Goal: Task Accomplishment & Management: Use online tool/utility

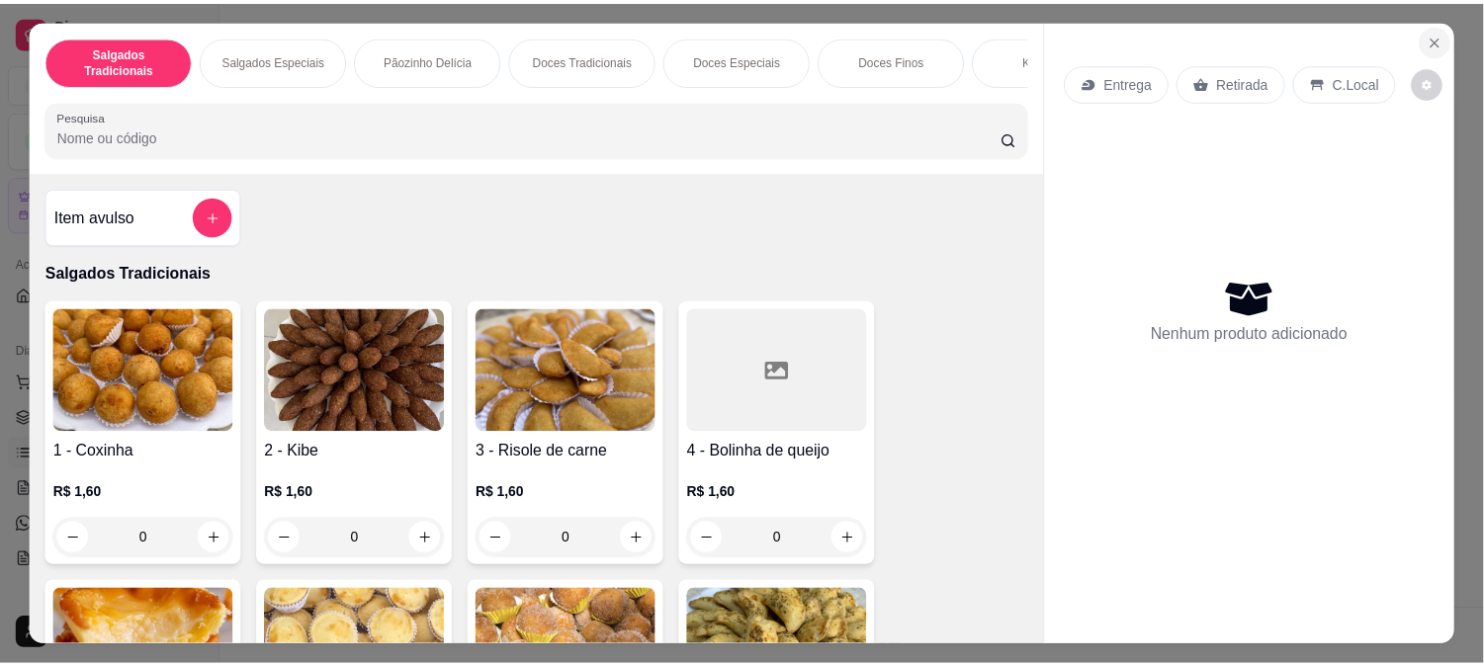
scroll to position [96, 0]
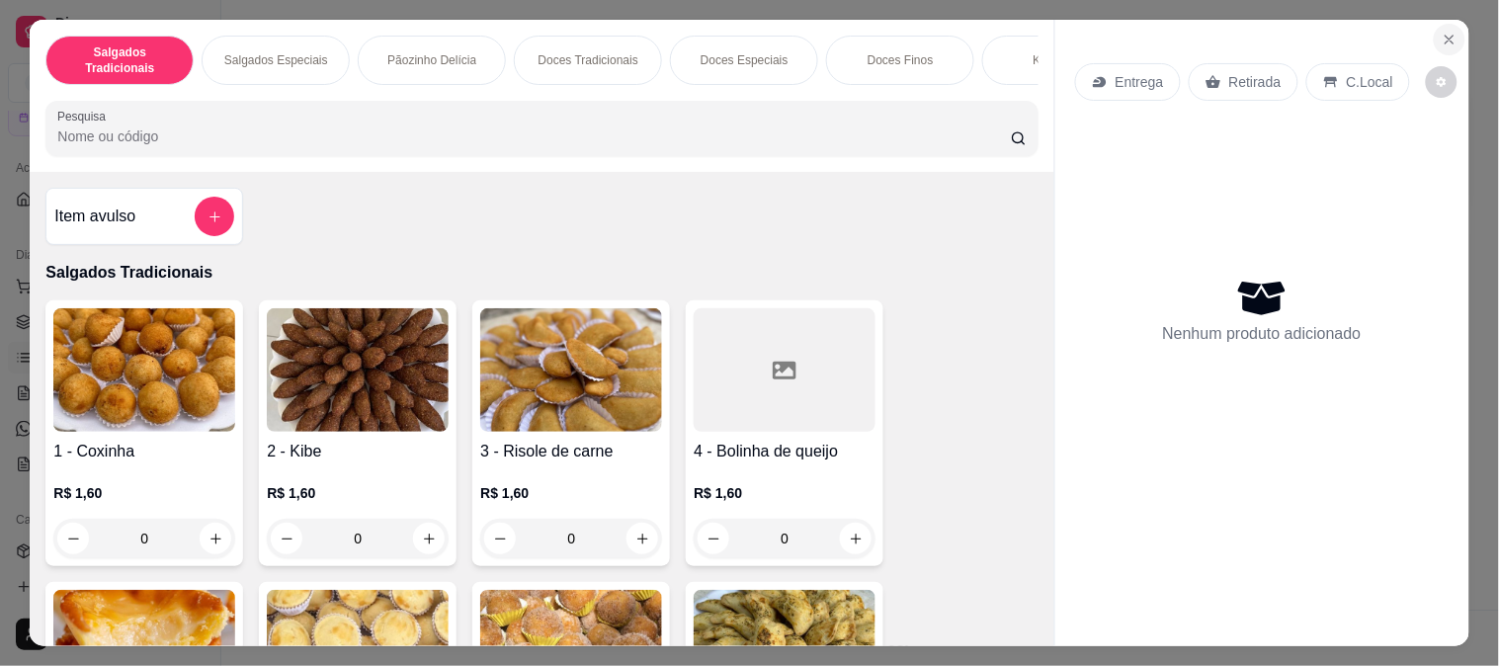
click at [1442, 35] on icon "Close" at bounding box center [1450, 40] width 16 height 16
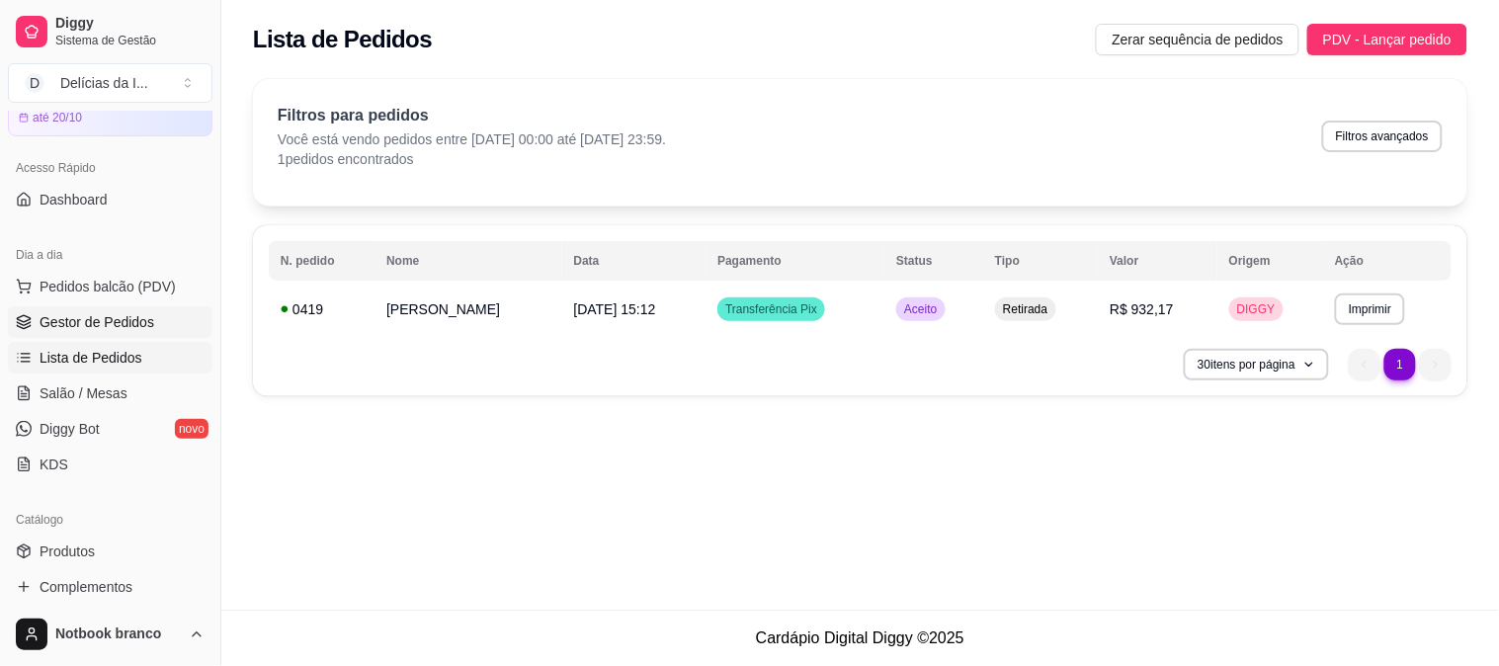
click at [100, 312] on span "Gestor de Pedidos" at bounding box center [97, 322] width 115 height 20
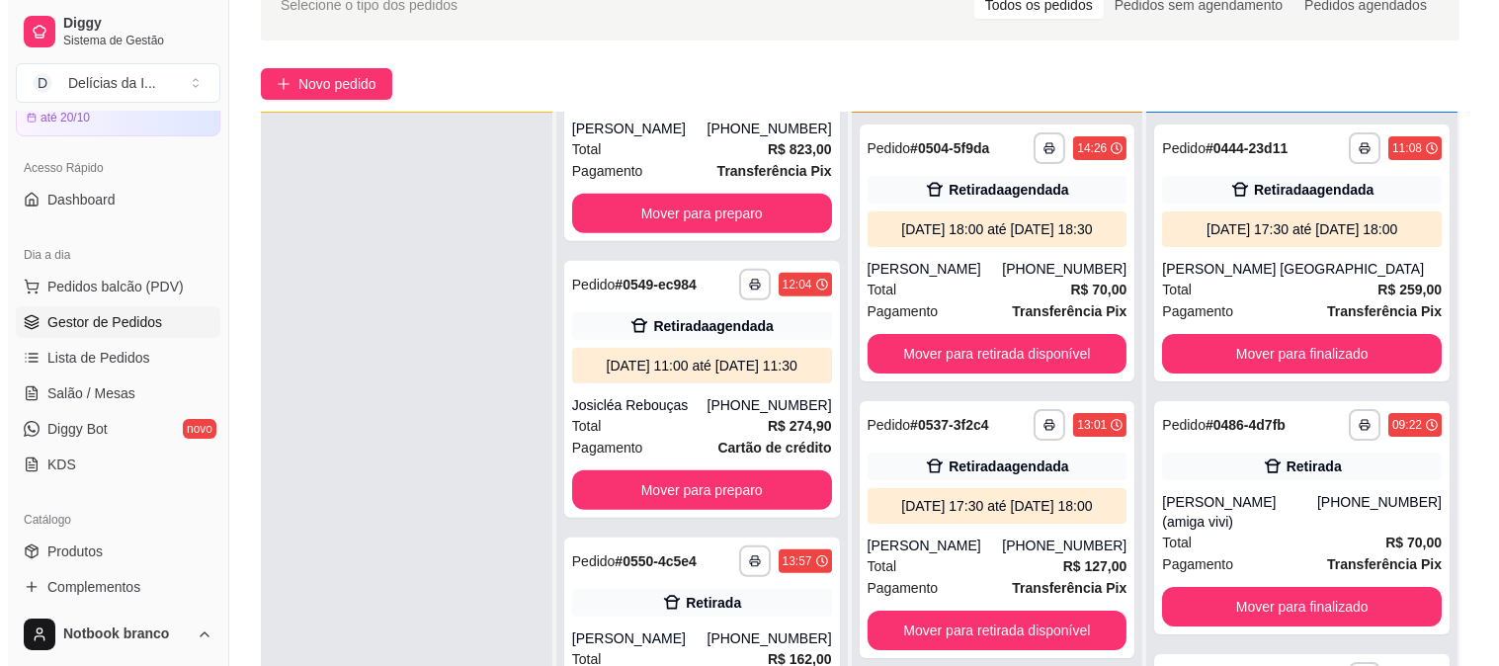
scroll to position [301, 0]
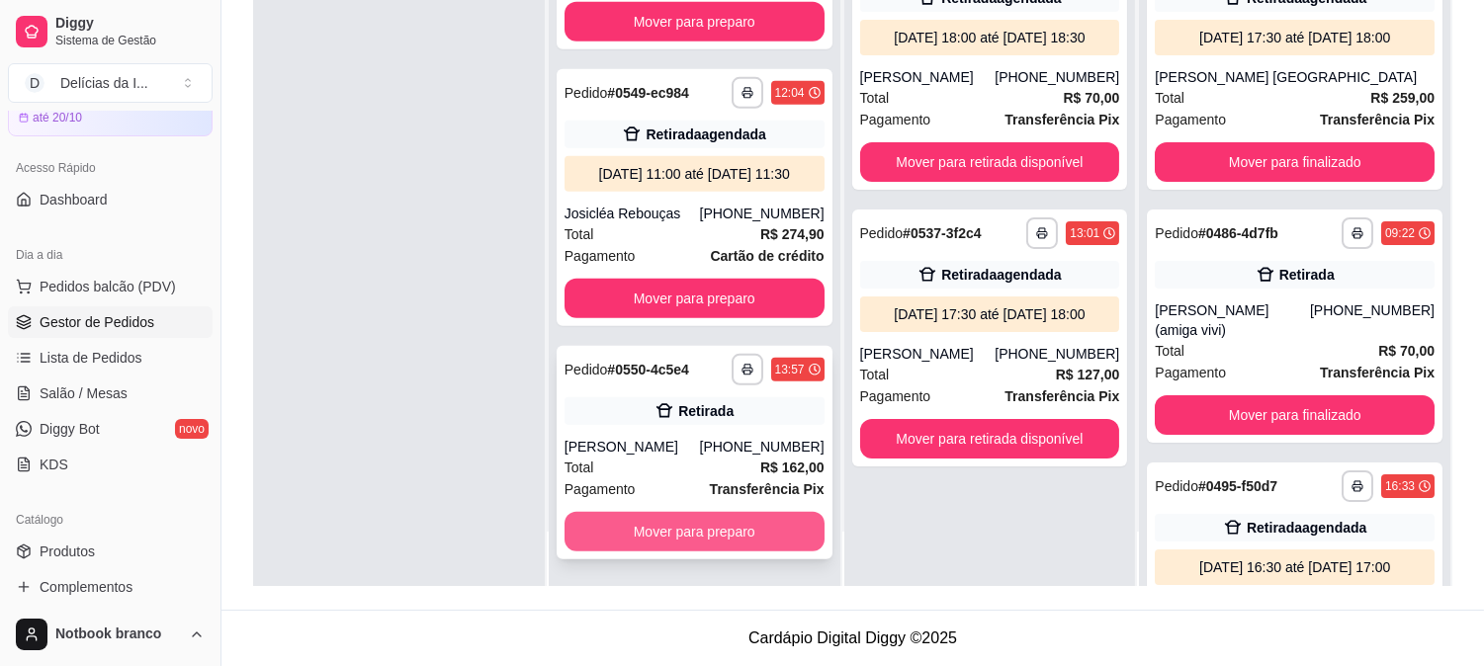
click at [657, 408] on icon at bounding box center [664, 411] width 17 height 14
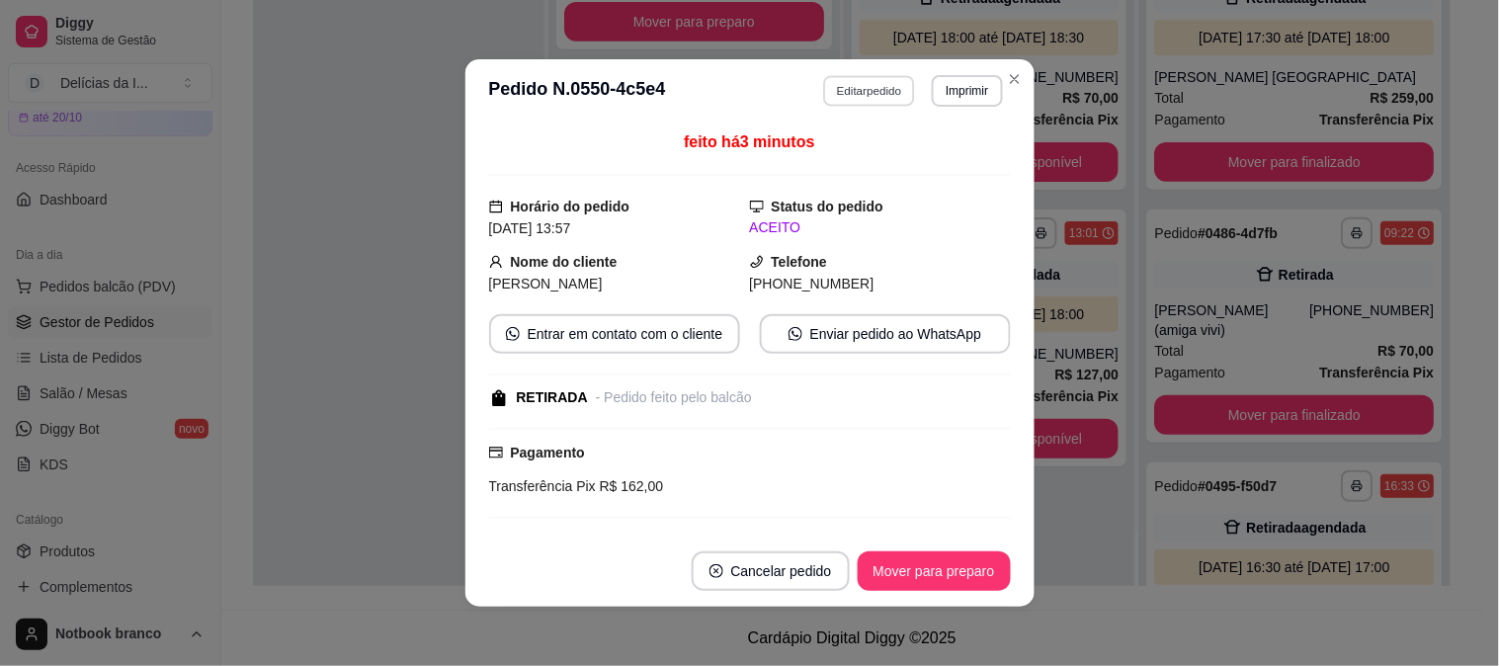
click at [862, 93] on button "Editar pedido" at bounding box center [869, 90] width 92 height 31
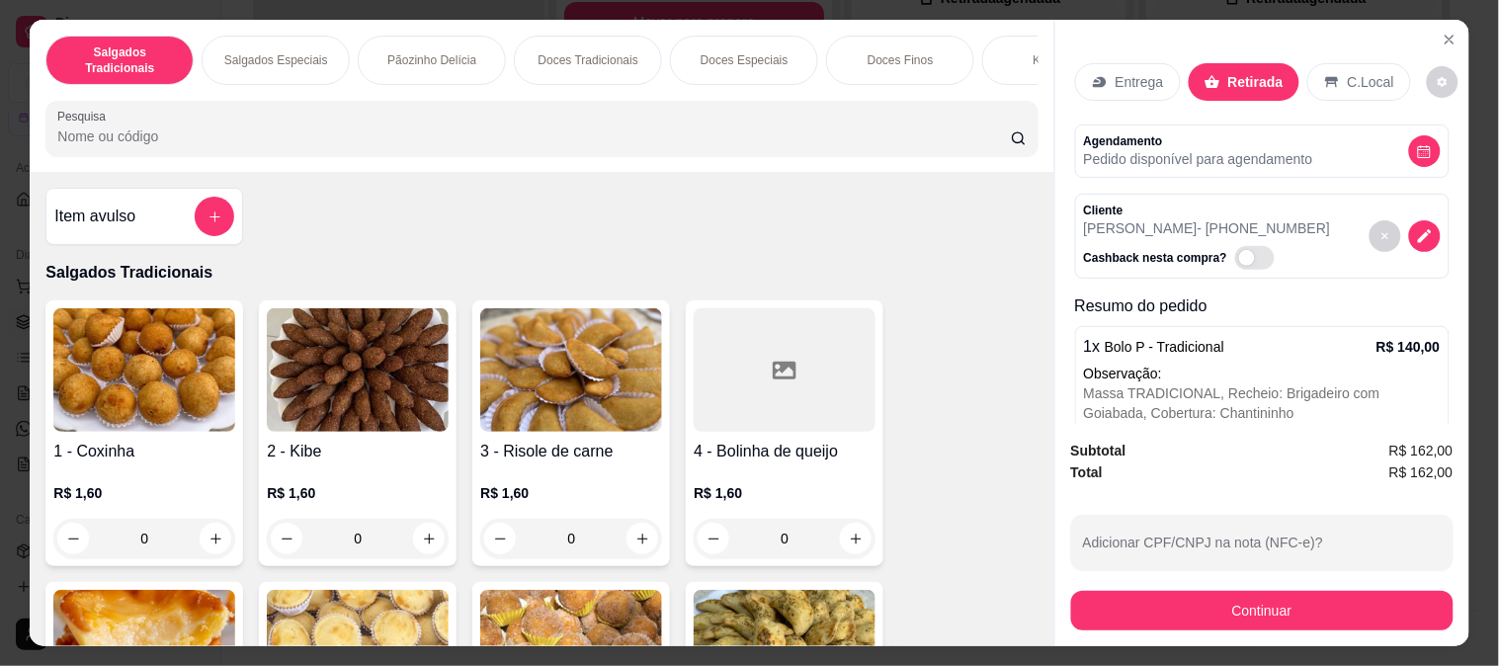
scroll to position [110, 0]
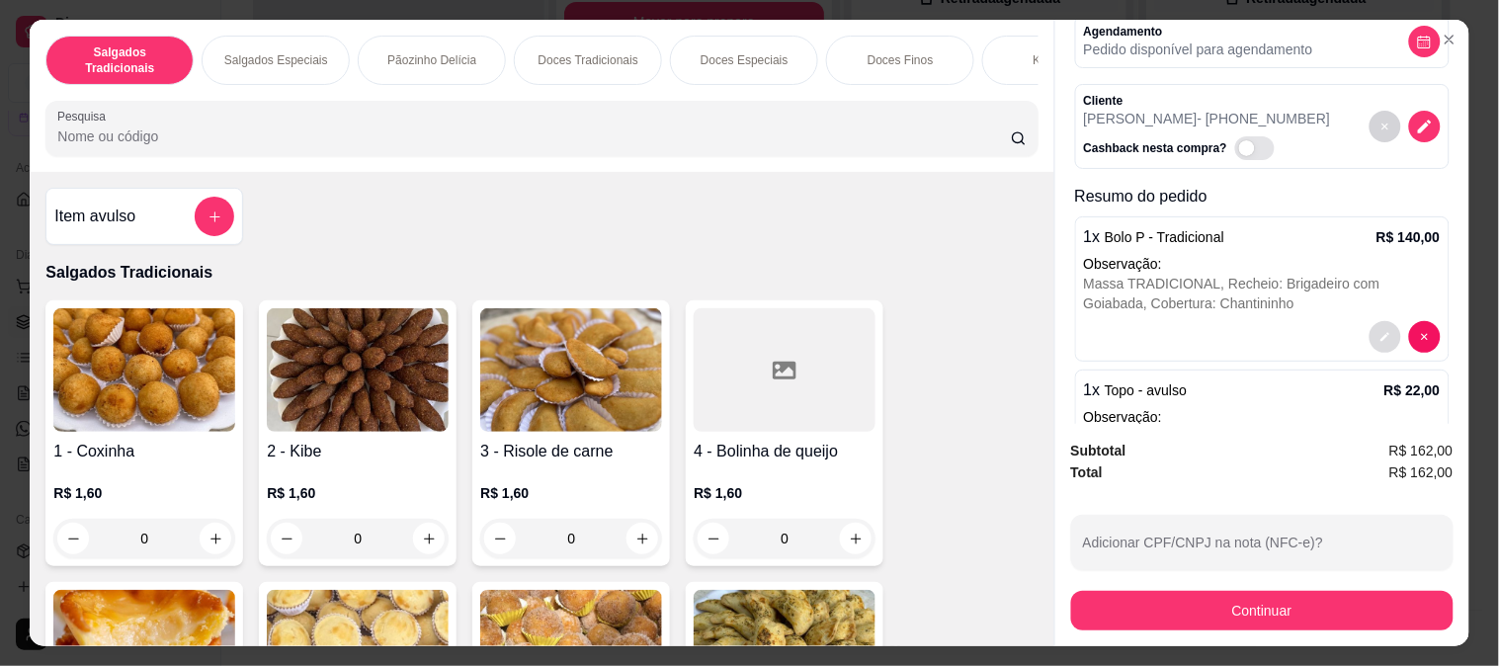
click at [1380, 331] on icon "decrease-product-quantity" at bounding box center [1386, 337] width 12 height 12
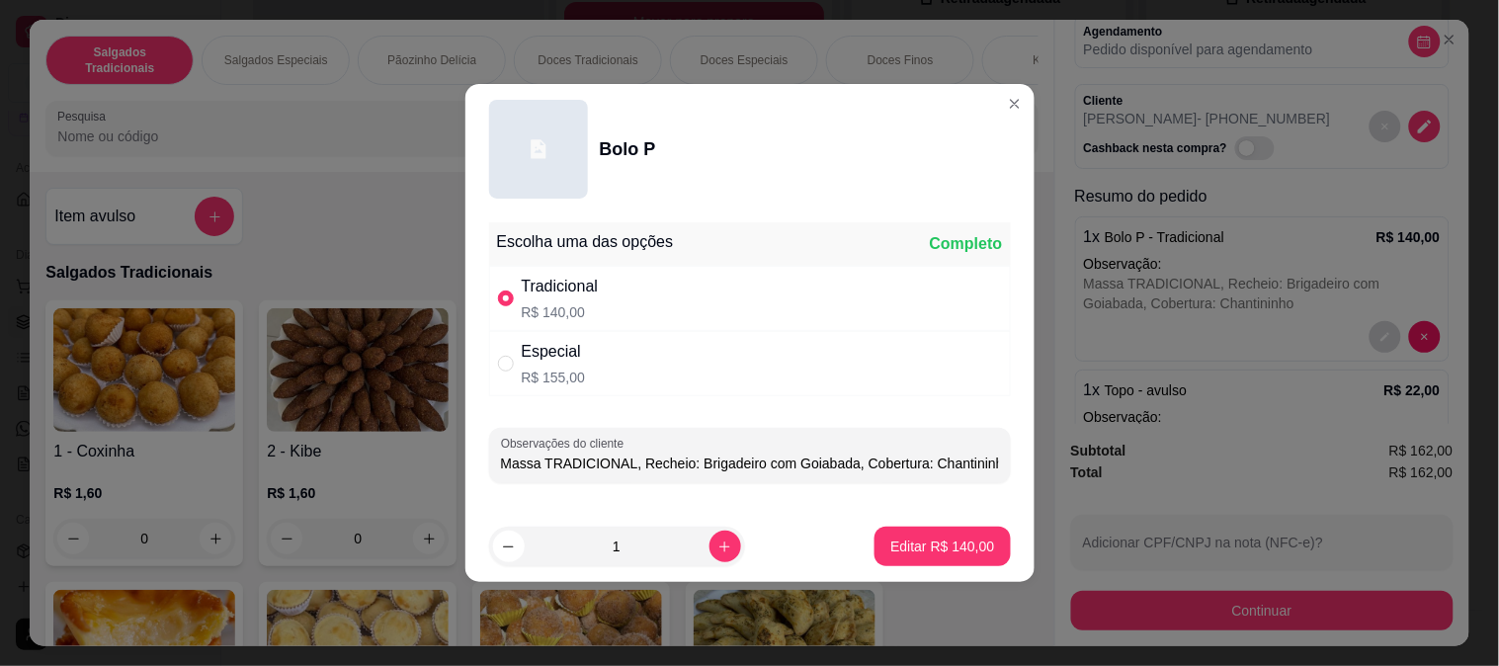
click at [755, 463] on input "Massa TRADICIONAL, Recheio: Brigadeiro com Goiabada, Cobertura: Chantininho" at bounding box center [750, 464] width 498 height 20
type input "Massa TRADICIONAL, Recheio: Brigadeiro Branco com Goiabada, [GEOGRAPHIC_DATA]: …"
click at [923, 539] on p "Editar R$ 140,00" at bounding box center [943, 546] width 101 height 19
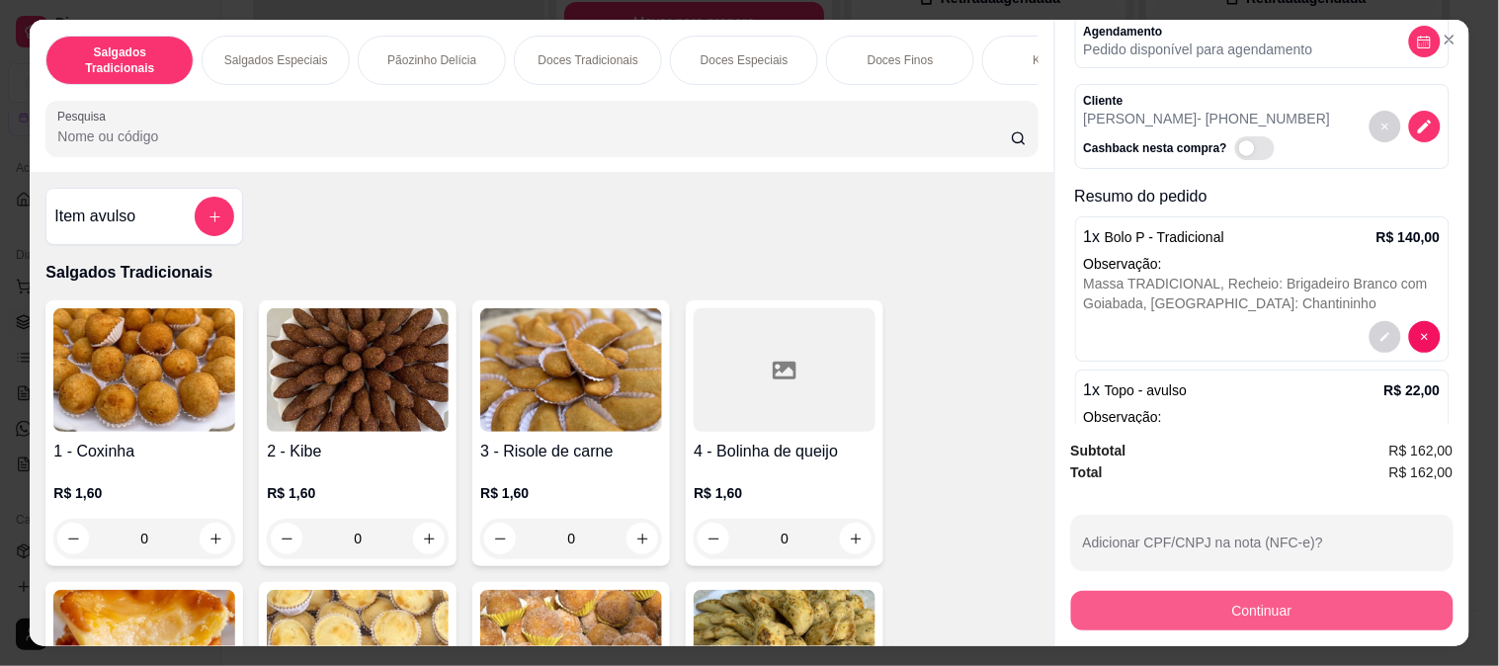
click at [1282, 606] on button "Continuar" at bounding box center [1262, 611] width 383 height 40
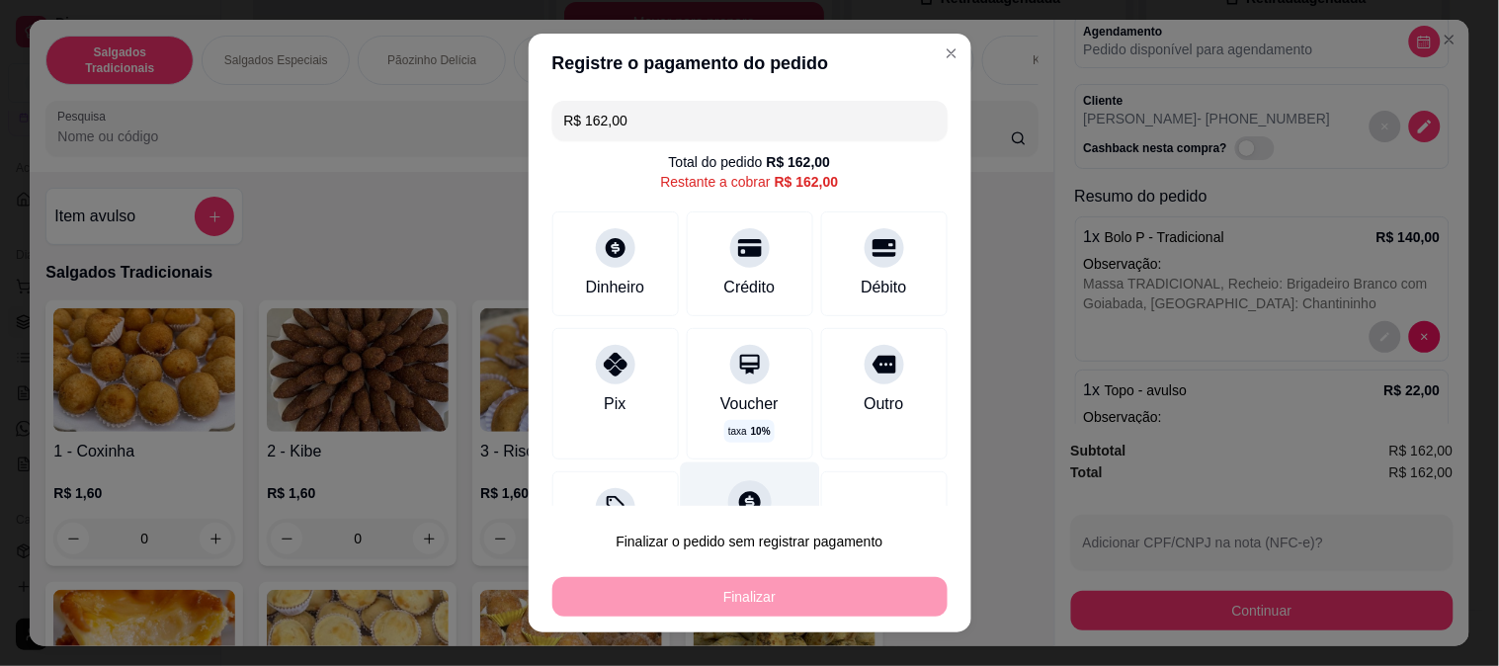
click at [610, 384] on div "Pix" at bounding box center [616, 393] width 127 height 131
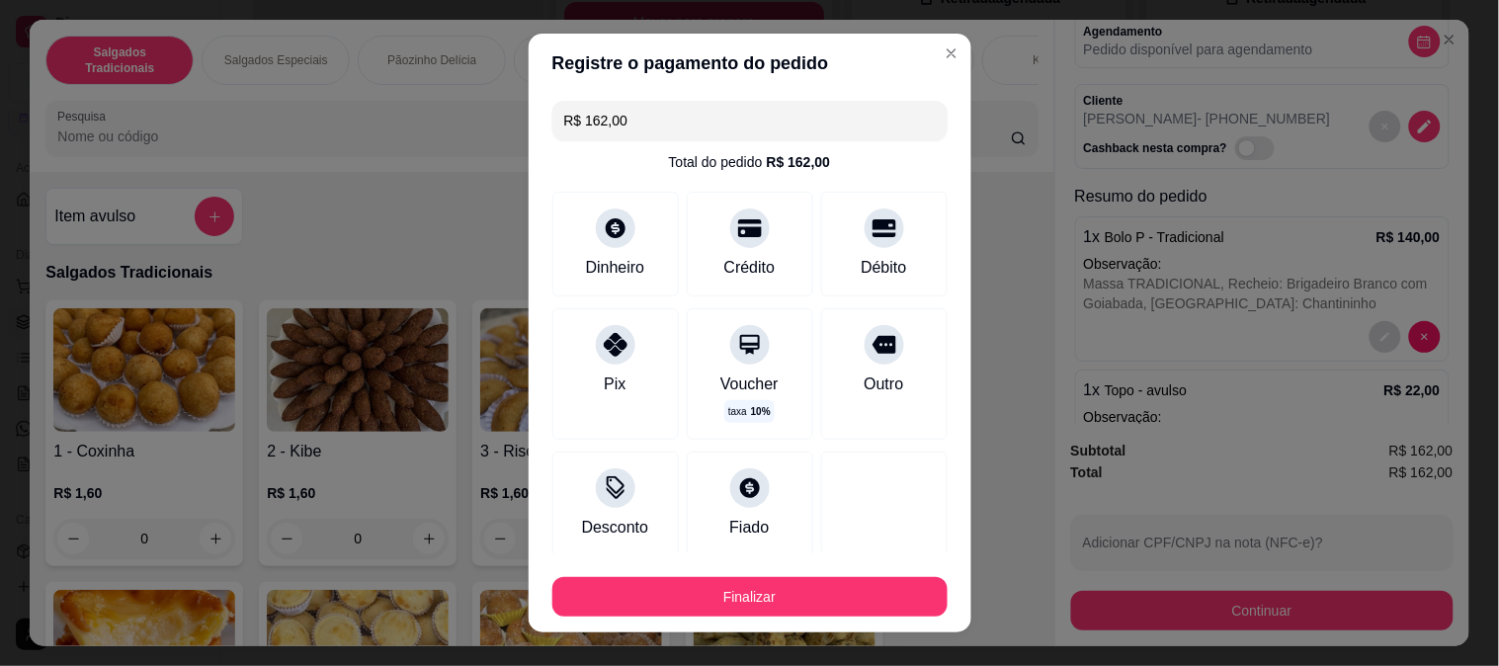
type input "R$ 0,00"
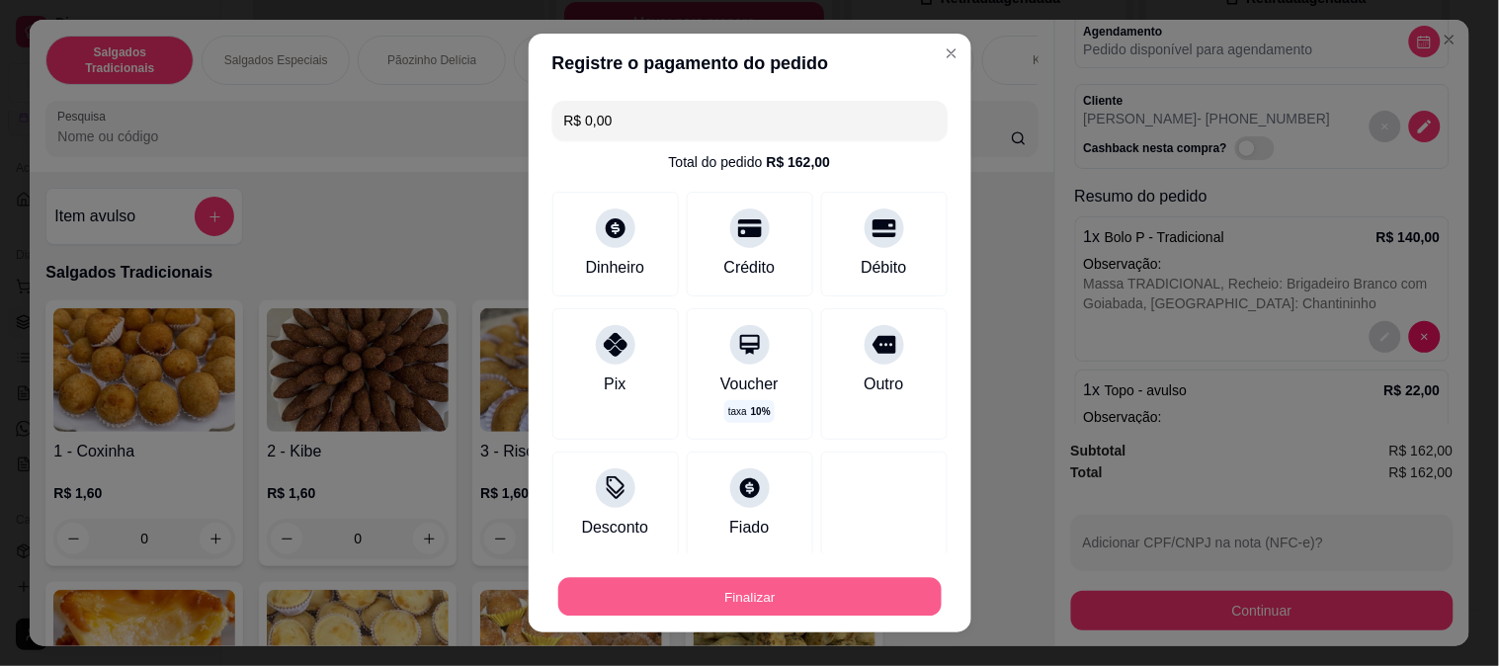
click at [772, 607] on button "Finalizar" at bounding box center [750, 597] width 384 height 39
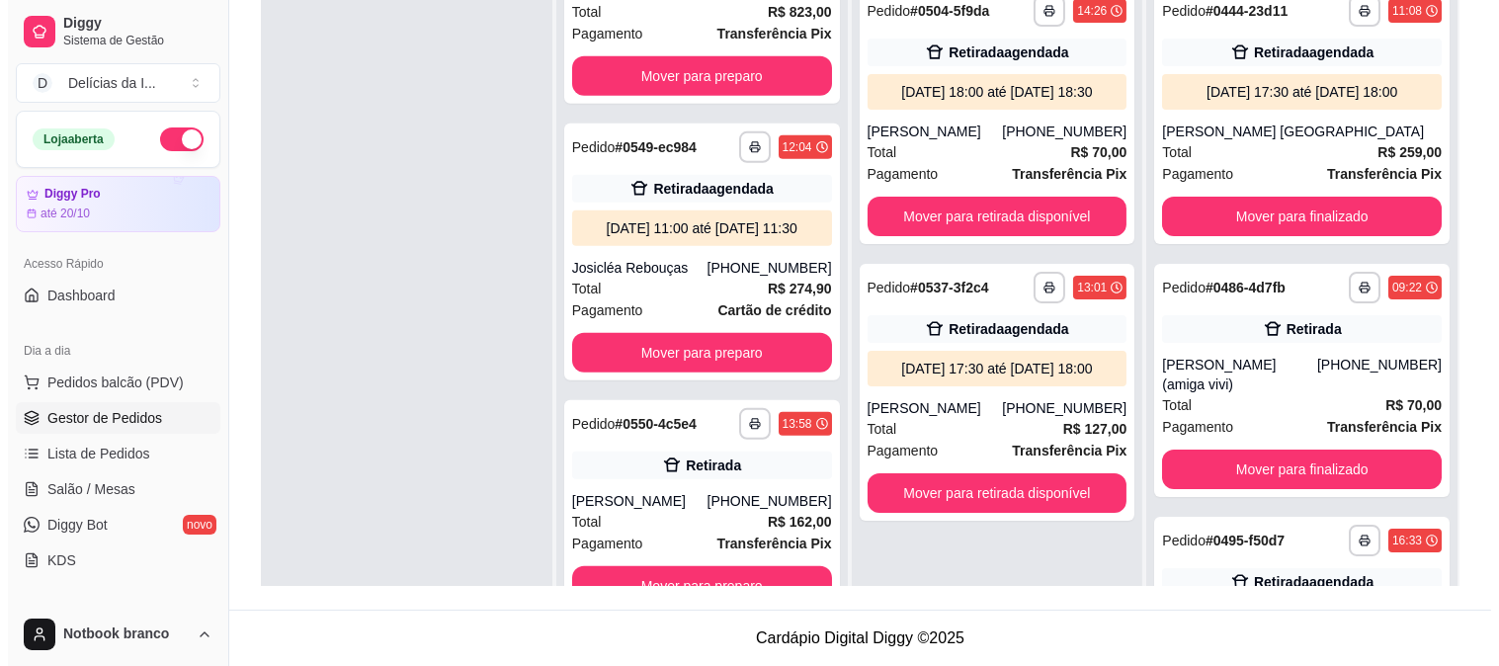
scroll to position [0, 0]
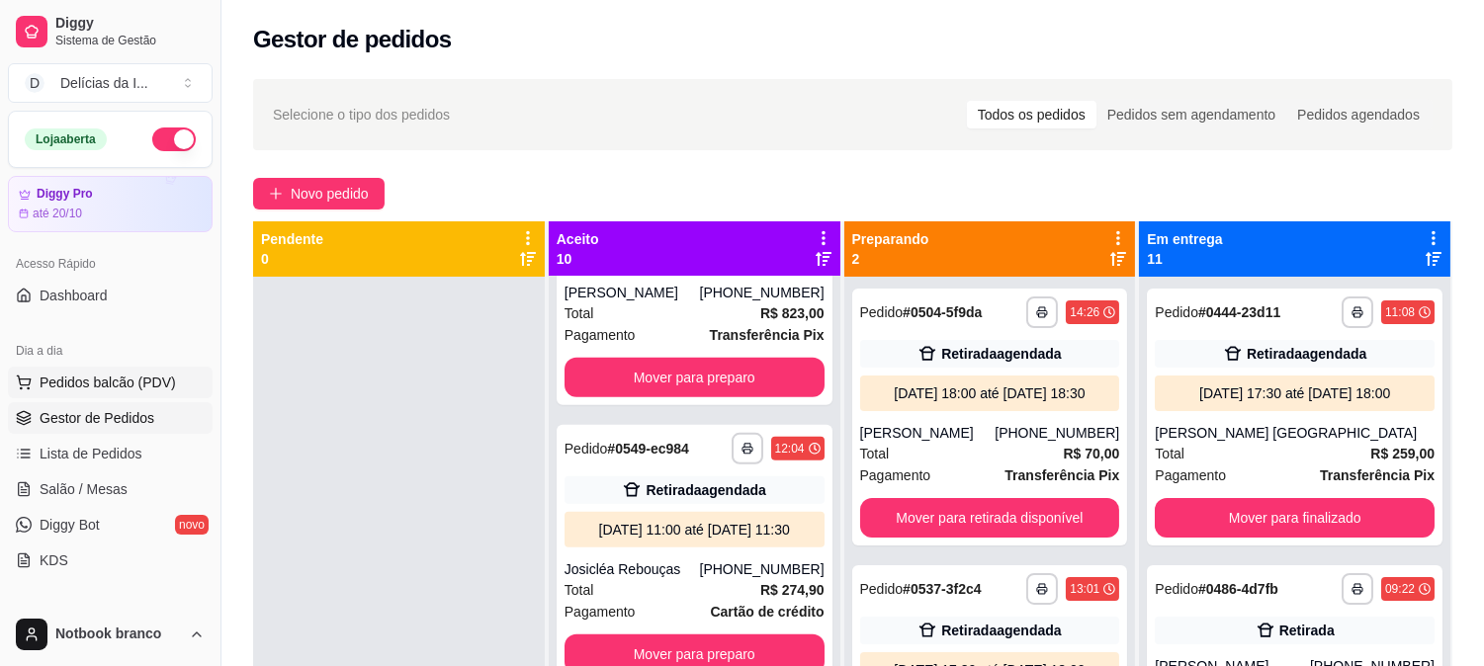
click at [94, 386] on span "Pedidos balcão (PDV)" at bounding box center [108, 383] width 136 height 20
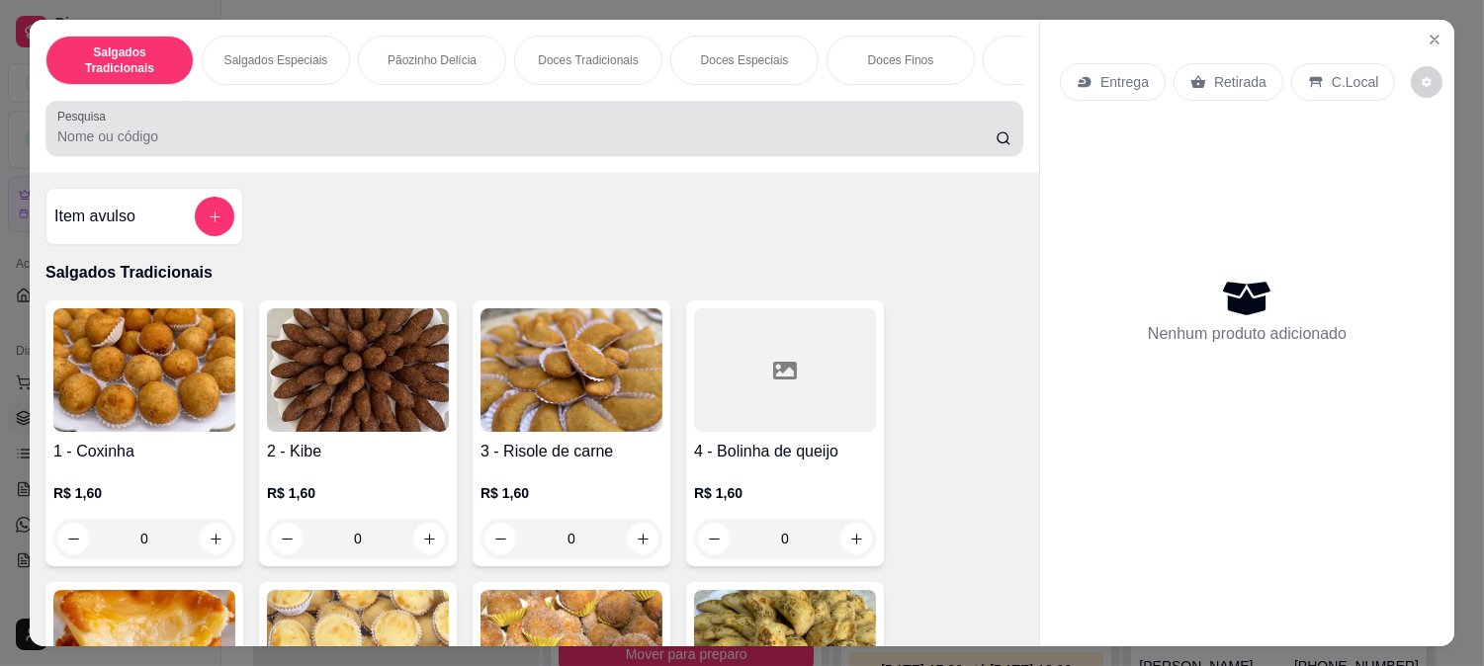
click at [321, 132] on div at bounding box center [534, 129] width 954 height 40
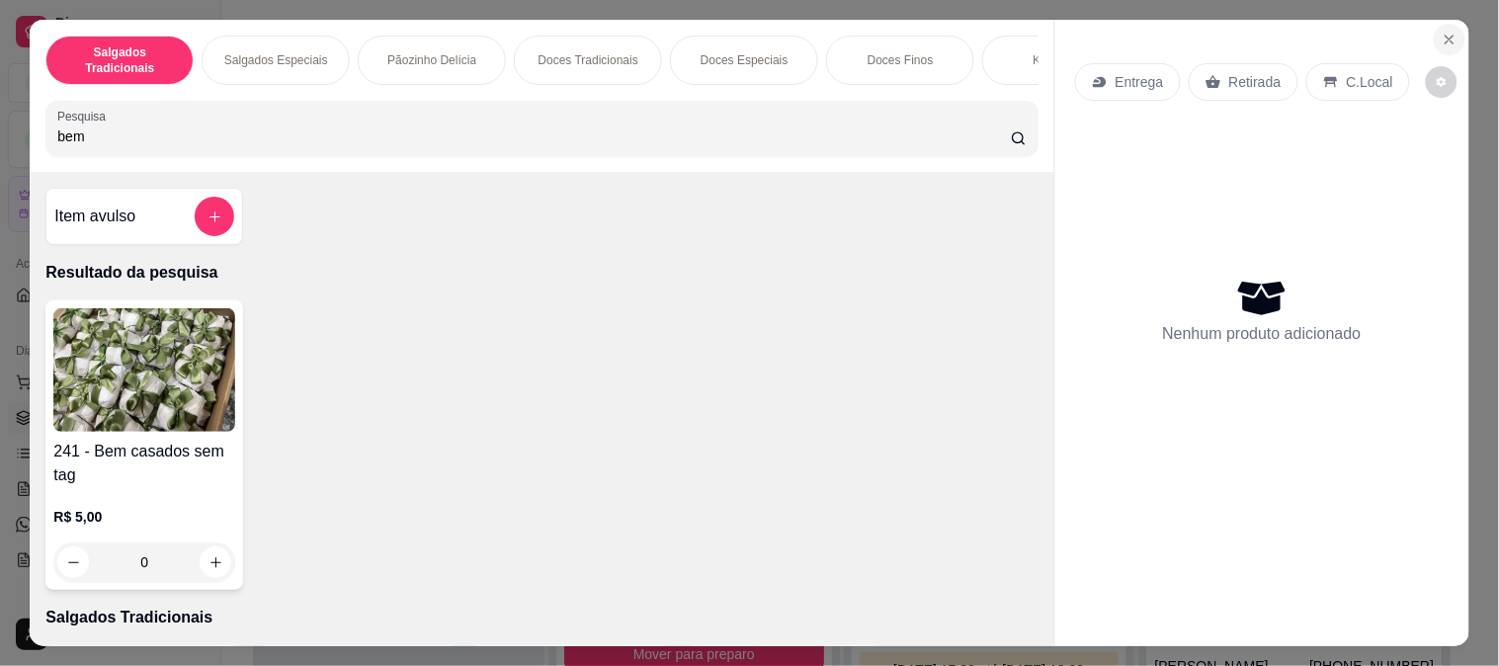
type input "bem"
click at [1442, 38] on icon "Close" at bounding box center [1450, 40] width 16 height 16
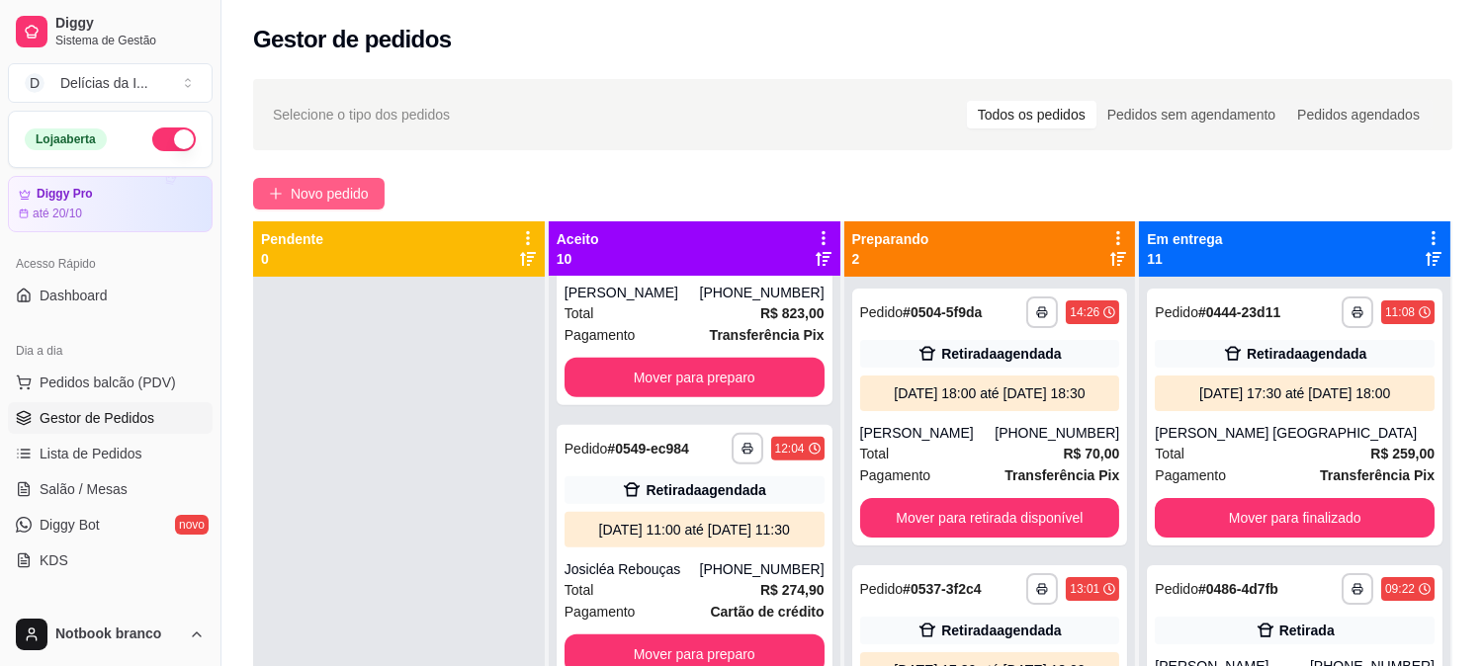
click at [307, 200] on span "Novo pedido" at bounding box center [330, 194] width 78 height 22
